Goal: Check status

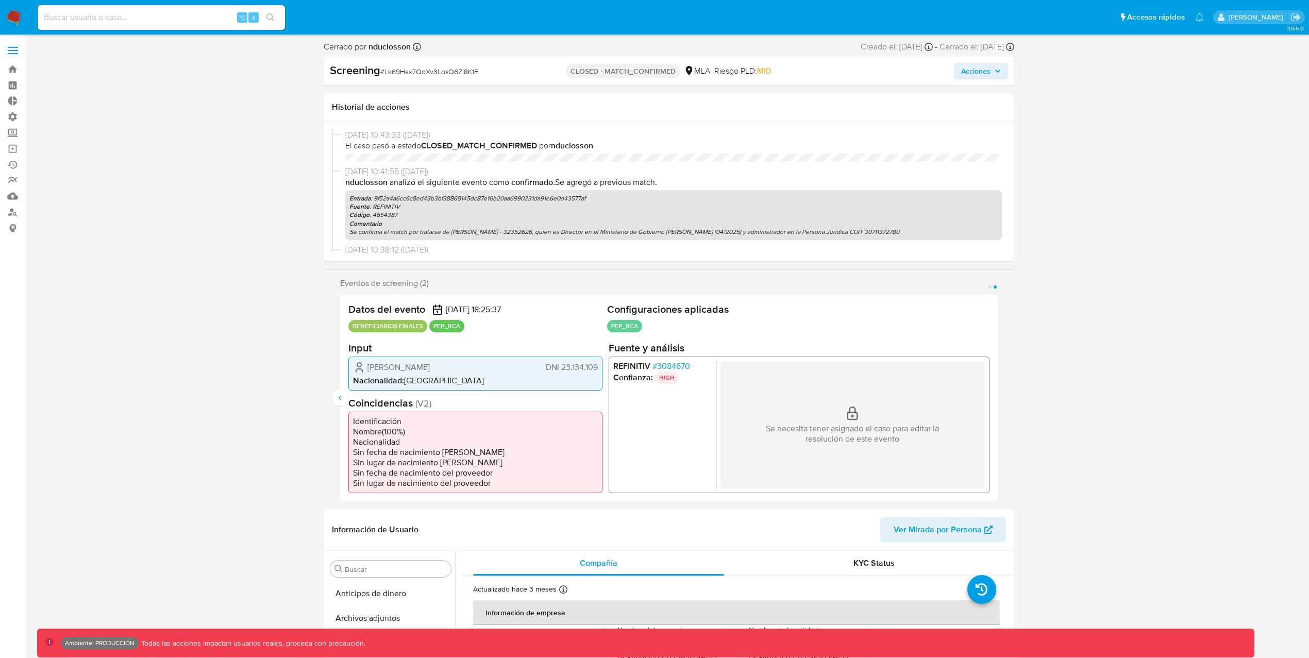
select select "10"
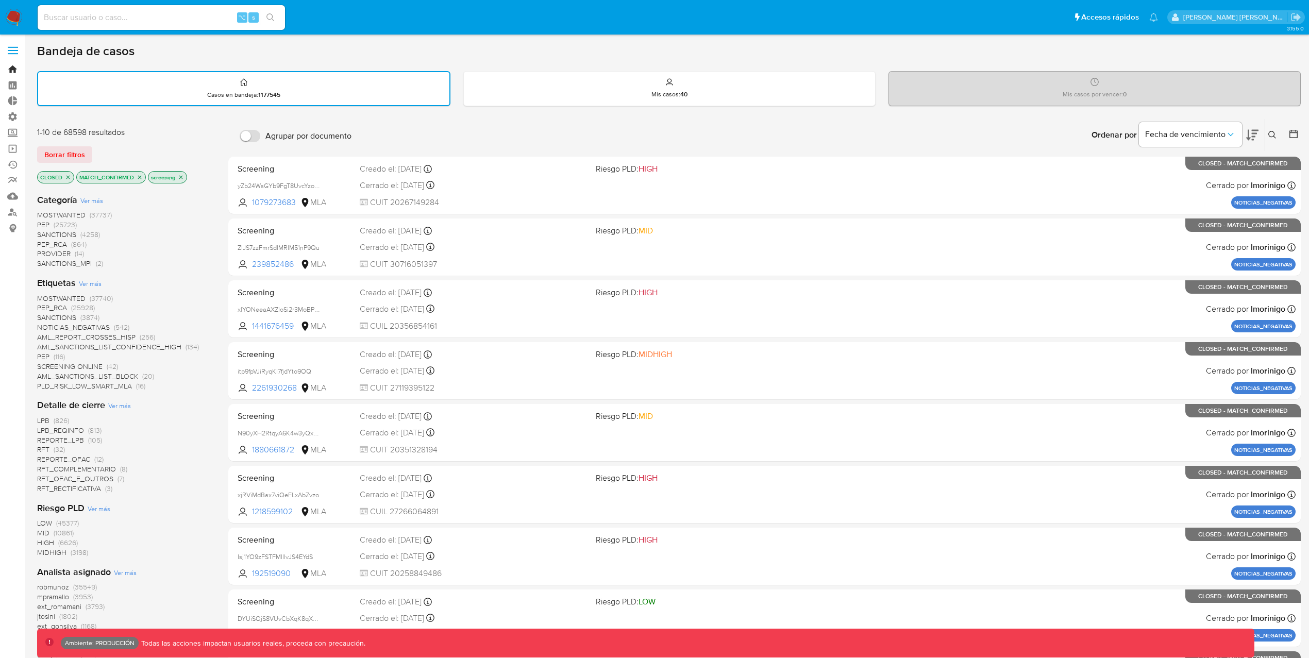
click at [10, 70] on link "Bandeja" at bounding box center [61, 69] width 123 height 16
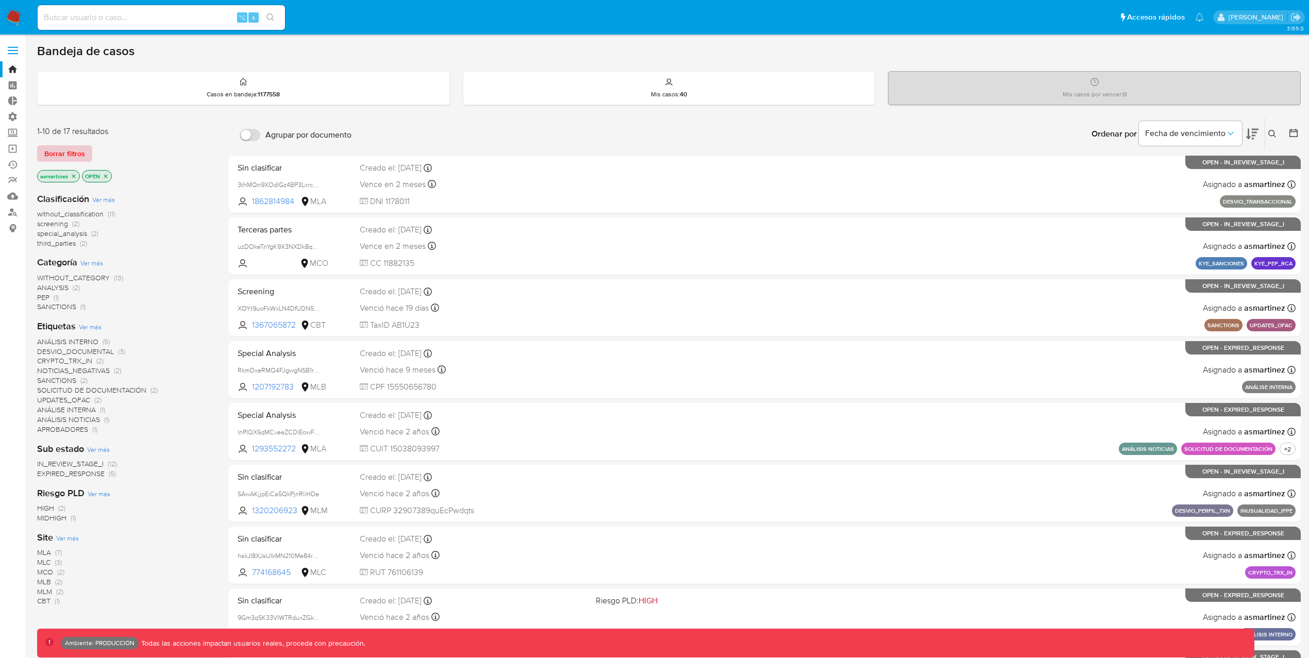
click at [59, 154] on span "Borrar filtros" at bounding box center [64, 153] width 41 height 14
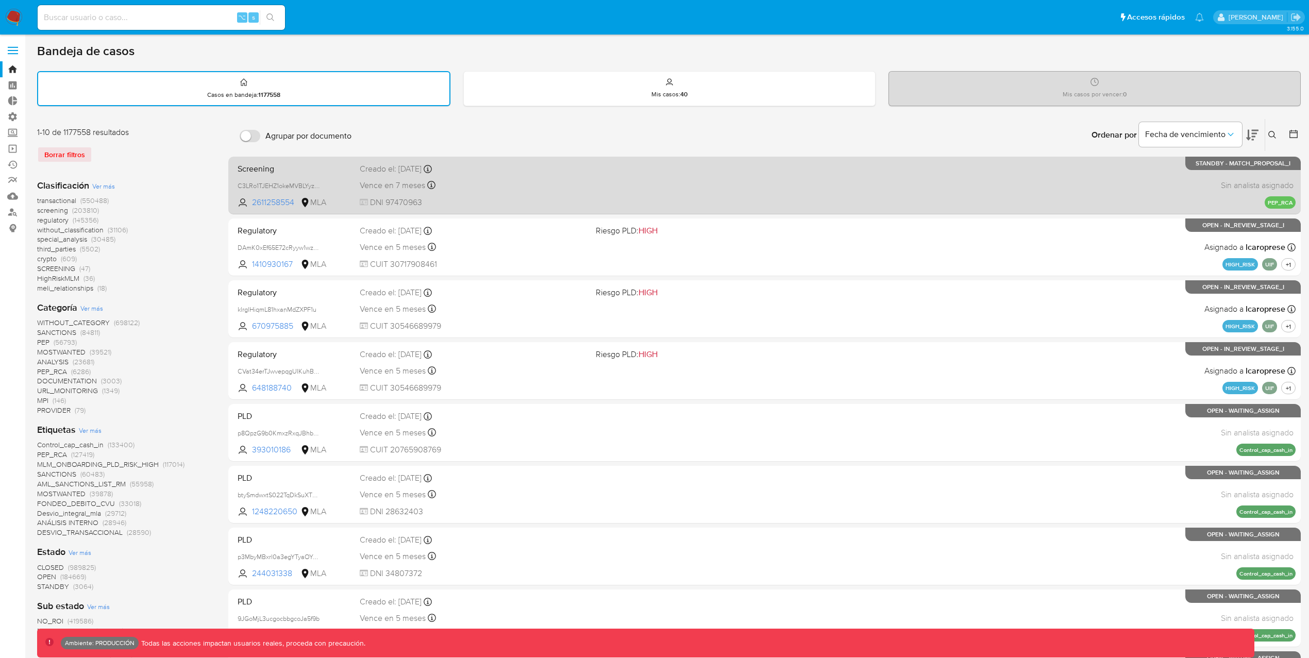
click at [873, 187] on div "Screening C3LRo1TJEHZ1okeMVBLYyzJL 2611258554 MLA Creado el: 13/08/2025 Creado …" at bounding box center [764, 185] width 1062 height 52
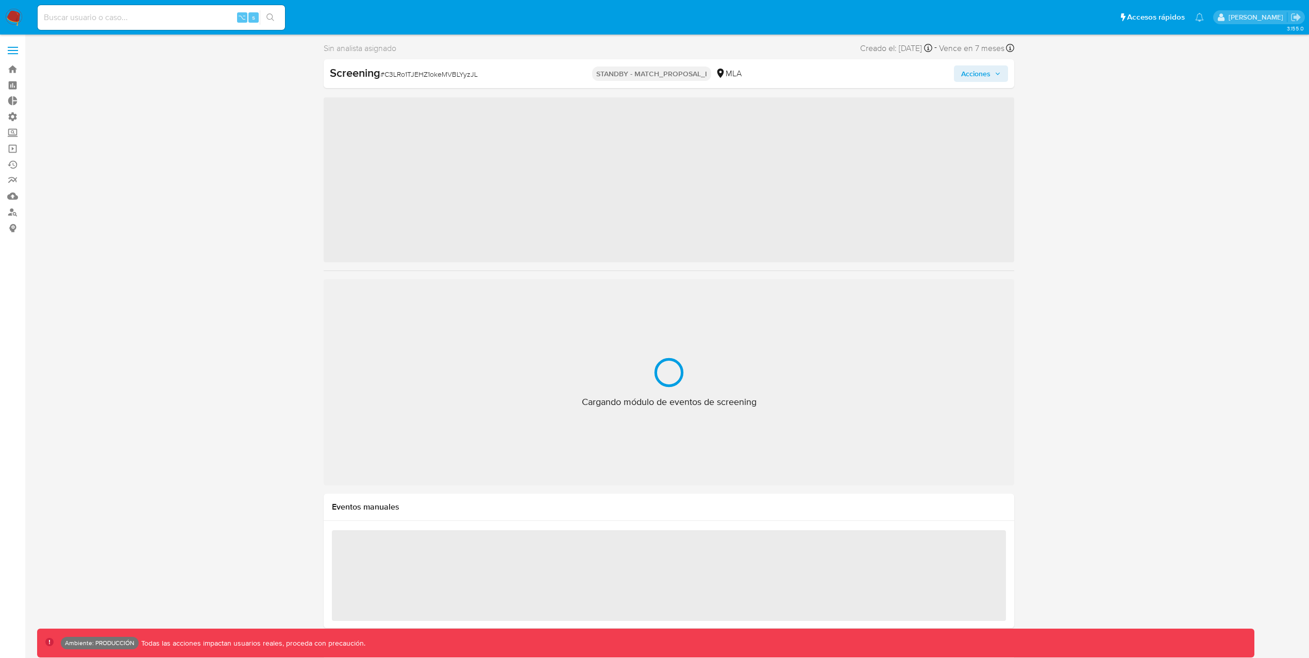
scroll to position [485, 0]
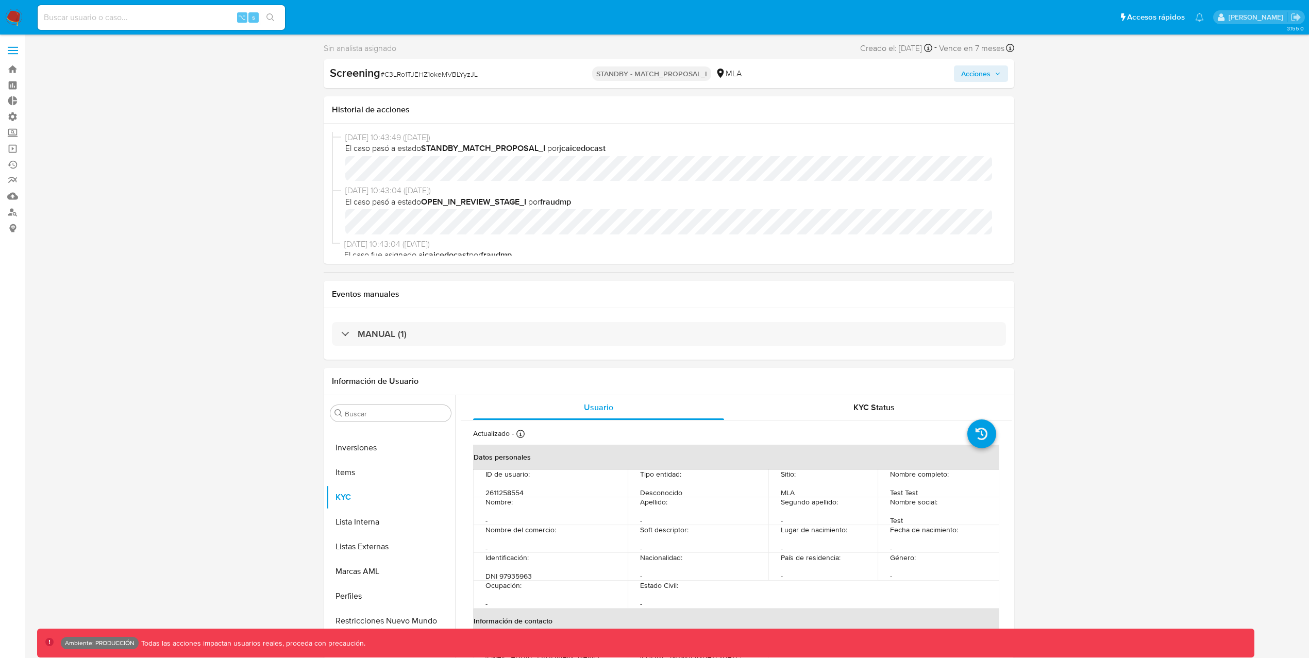
select select "10"
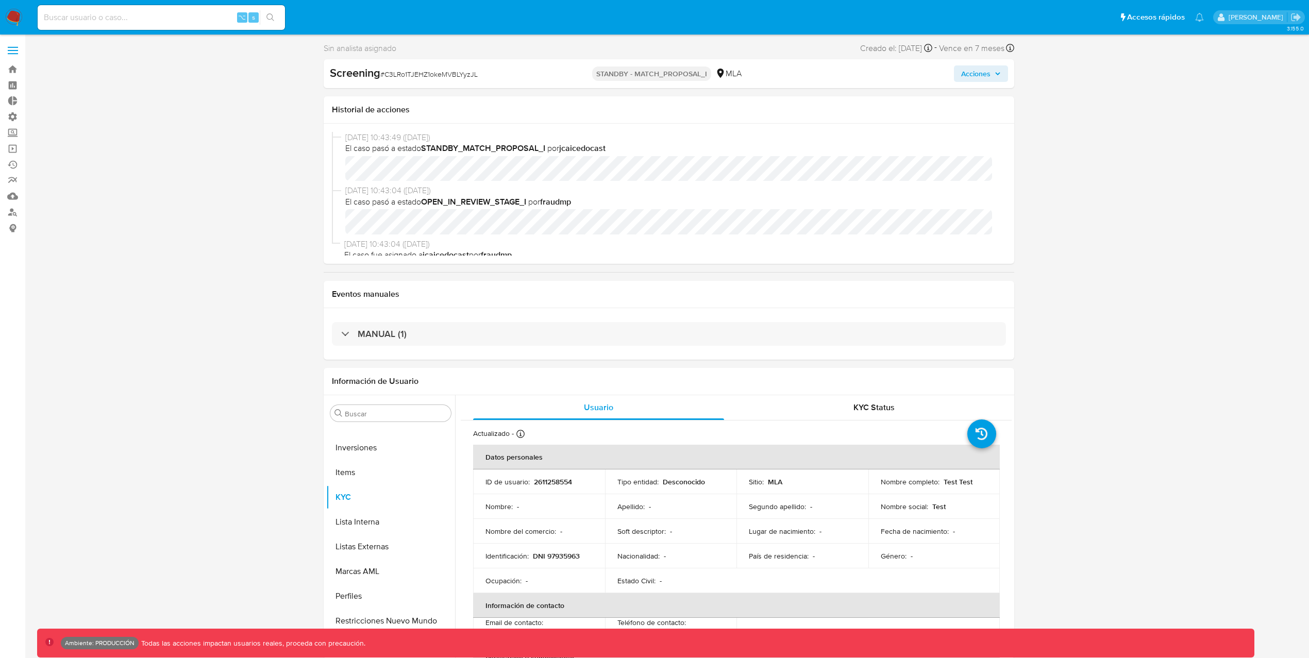
click at [970, 76] on span "Acciones" at bounding box center [975, 73] width 29 height 16
